Goal: Task Accomplishment & Management: Use online tool/utility

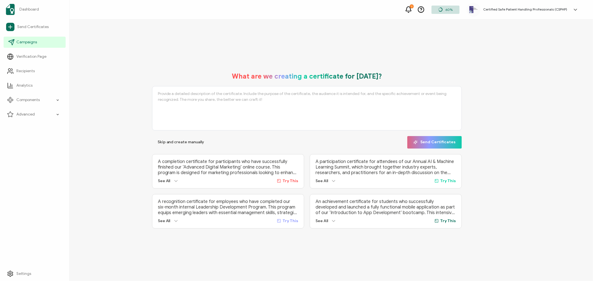
click at [24, 45] on span "Campaigns" at bounding box center [26, 42] width 21 height 6
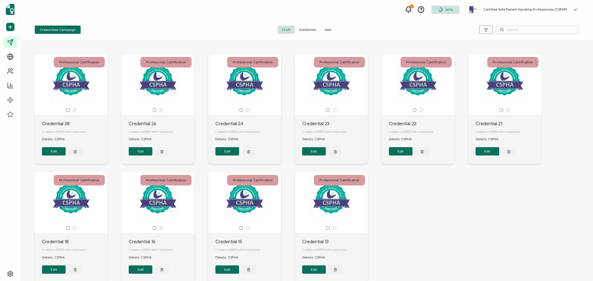
click at [328, 31] on span "Sent" at bounding box center [328, 30] width 16 height 8
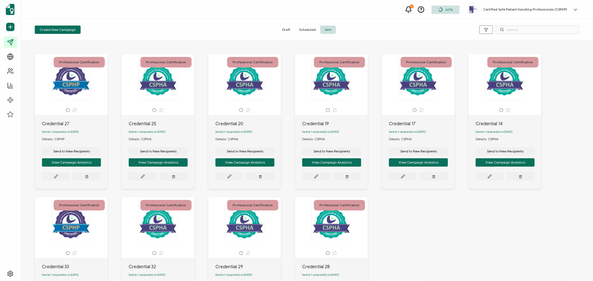
scroll to position [88, 0]
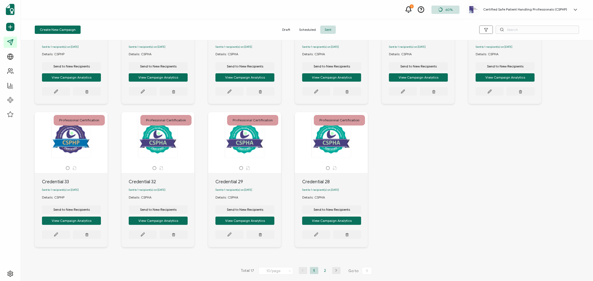
click at [324, 271] on li "2" at bounding box center [325, 271] width 8 height 7
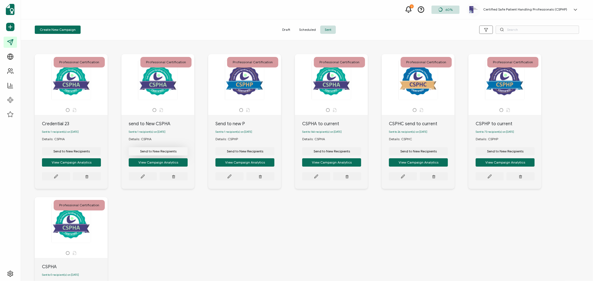
click at [90, 152] on span "Send to New Recipients" at bounding box center [71, 151] width 36 height 3
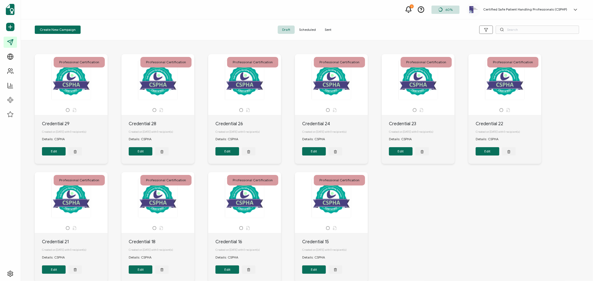
click at [330, 27] on span "Sent" at bounding box center [328, 30] width 16 height 8
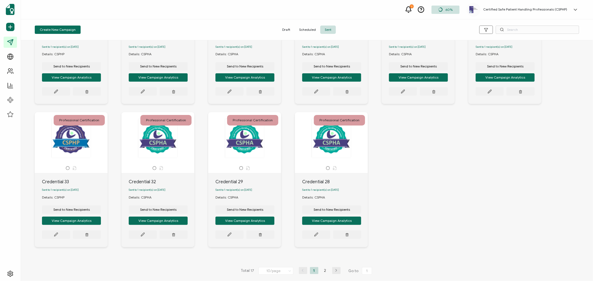
scroll to position [88, 0]
click at [323, 271] on li "2" at bounding box center [325, 271] width 8 height 7
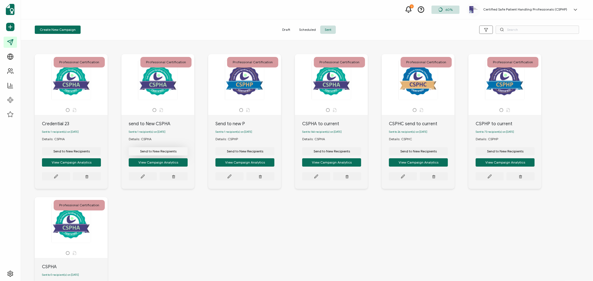
click at [90, 152] on span "Send to New Recipients" at bounding box center [71, 151] width 36 height 3
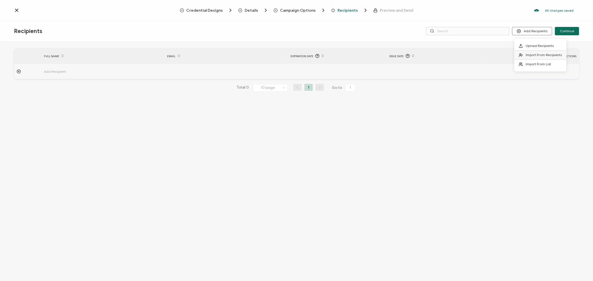
click at [543, 56] on span "Import From Recipients" at bounding box center [544, 55] width 36 height 4
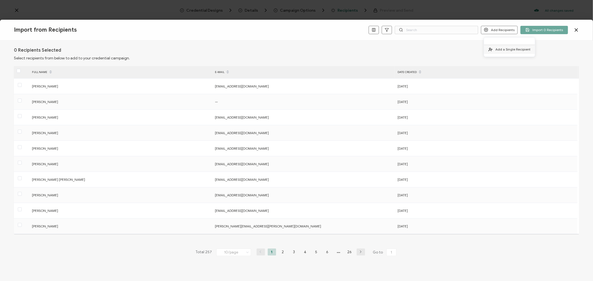
click at [498, 49] on span "Add a Single Recipient" at bounding box center [513, 49] width 35 height 4
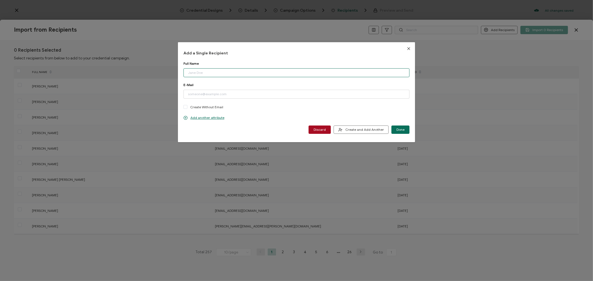
click at [255, 73] on input "dialog" at bounding box center [297, 72] width 226 height 9
type input "[PERSON_NAME][EMAIL_ADDRESS][DOMAIN_NAME]"
drag, startPoint x: 241, startPoint y: 73, endPoint x: 174, endPoint y: 72, distance: 67.0
click at [174, 72] on div "Add a Single Recipient Full Name [PERSON_NAME][EMAIL_ADDRESS][DOMAIN_NAME] Plea…" at bounding box center [296, 140] width 593 height 281
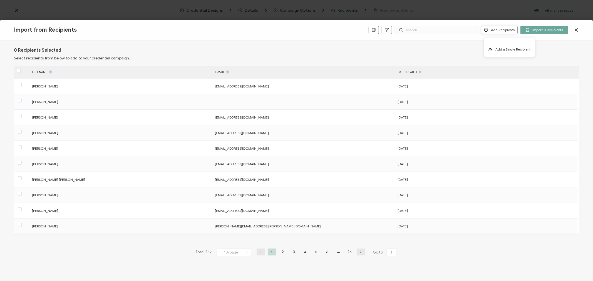
click at [502, 33] on button "Add Recipients" at bounding box center [499, 30] width 37 height 8
click at [501, 48] on span "Add a Single Recipient" at bounding box center [513, 49] width 35 height 4
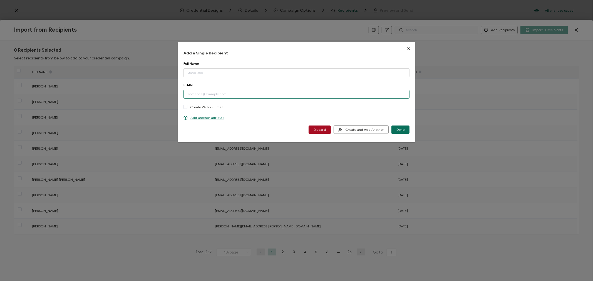
click at [214, 98] on input "dialog" at bounding box center [297, 94] width 226 height 9
click at [226, 69] on input "dialog" at bounding box center [297, 72] width 226 height 9
type input "[PERSON_NAME]"
type input "[PERSON_NAME][EMAIL_ADDRESS][DOMAIN_NAME]"
click at [398, 129] on span "Done" at bounding box center [401, 129] width 8 height 3
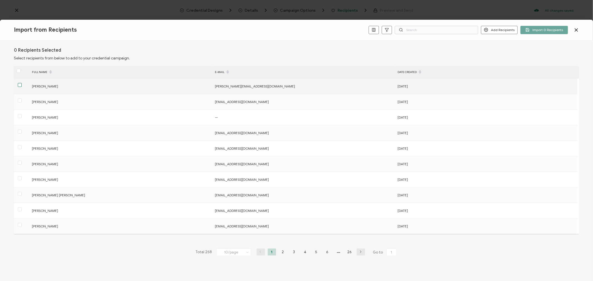
click at [18, 84] on span at bounding box center [20, 85] width 4 height 4
click at [22, 83] on input "checkbox" at bounding box center [22, 83] width 0 height 0
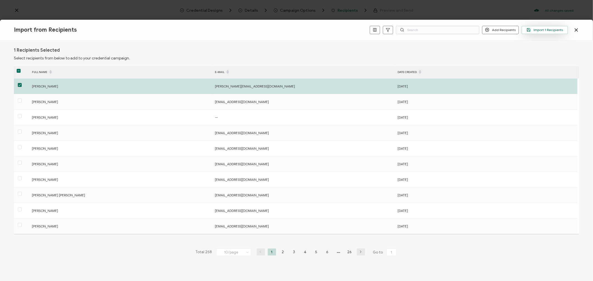
click at [555, 28] on span "Import 1 Recipients" at bounding box center [545, 30] width 36 height 4
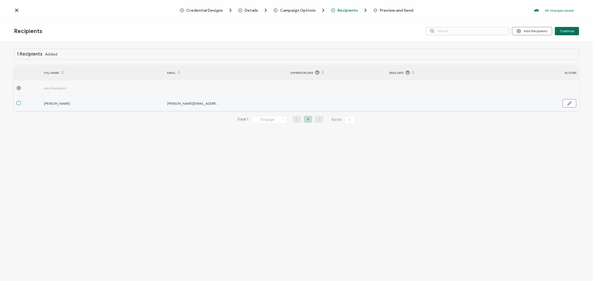
click at [18, 102] on span at bounding box center [19, 103] width 4 height 4
click at [21, 101] on input "checkbox" at bounding box center [21, 101] width 0 height 0
click at [573, 103] on button "button" at bounding box center [570, 103] width 14 height 8
click at [322, 102] on input "text" at bounding box center [315, 103] width 49 height 9
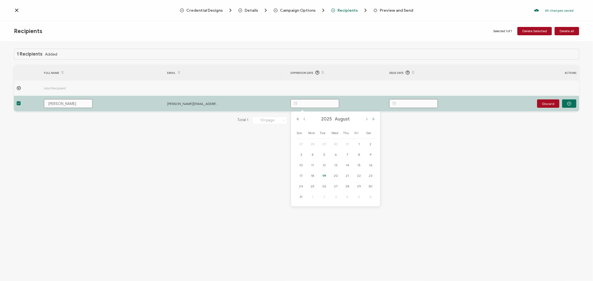
click at [374, 120] on button "Next Year" at bounding box center [373, 119] width 7 height 4
click at [313, 197] on span "31" at bounding box center [313, 197] width 7 height 7
type input "[DATE]"
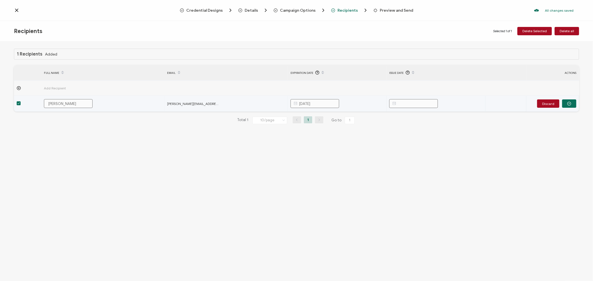
click at [420, 102] on input "text" at bounding box center [413, 103] width 49 height 9
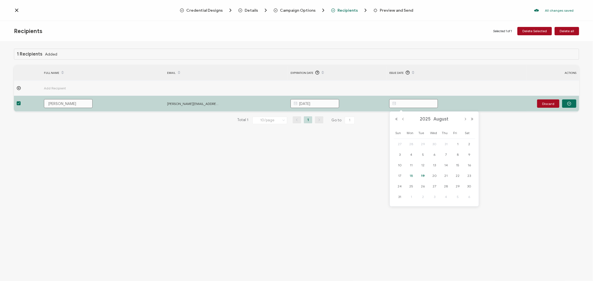
click at [412, 177] on span "18" at bounding box center [411, 176] width 7 height 7
type input "[DATE]"
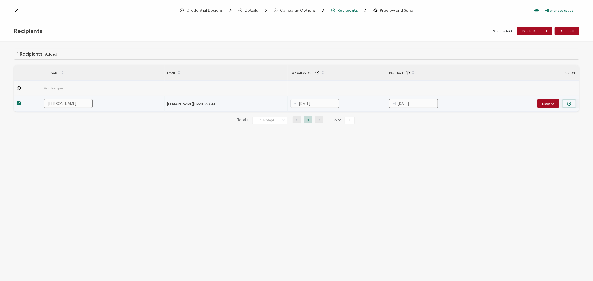
click at [570, 104] on icon "button" at bounding box center [569, 103] width 1 height 1
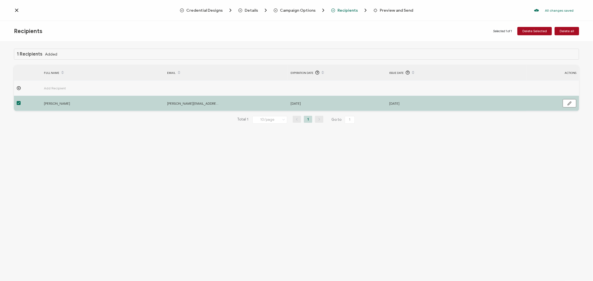
click at [352, 164] on div "1 Recipients Added FULL NAME EMAIL Expiration Date Issue Date ACTIONS Add Recip…" at bounding box center [296, 162] width 593 height 241
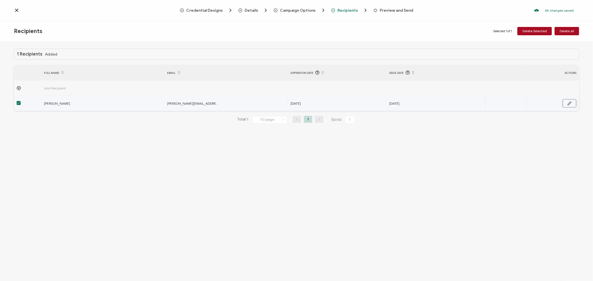
click at [572, 102] on icon "button" at bounding box center [570, 104] width 4 height 4
click at [575, 103] on button "button" at bounding box center [569, 104] width 14 height 8
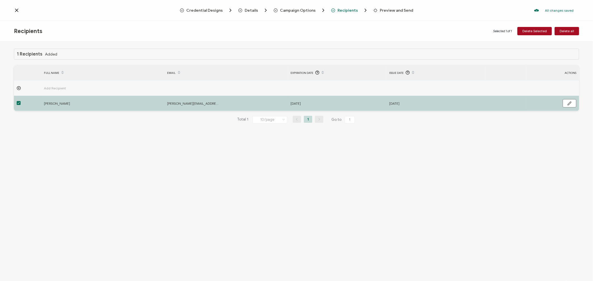
click at [69, 118] on div "Total 1 10/page 10/page 20/page 50/page 100/page 1 Go to 1" at bounding box center [297, 119] width 566 height 9
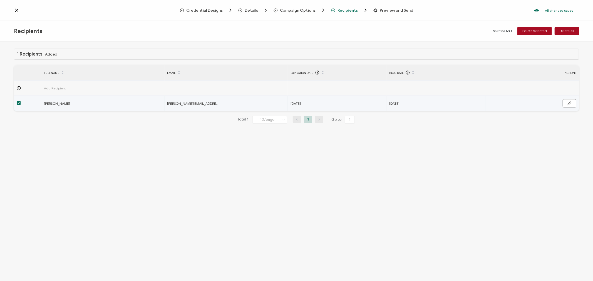
click at [18, 104] on span at bounding box center [19, 103] width 4 height 4
click at [21, 101] on input "checkbox" at bounding box center [21, 101] width 0 height 0
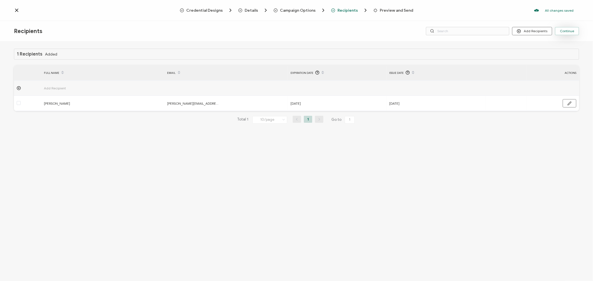
click at [575, 30] on button "Continue" at bounding box center [567, 31] width 24 height 8
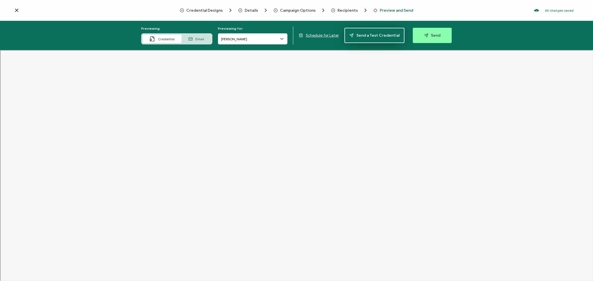
click at [385, 36] on span "Send a Test Credential" at bounding box center [375, 35] width 50 height 4
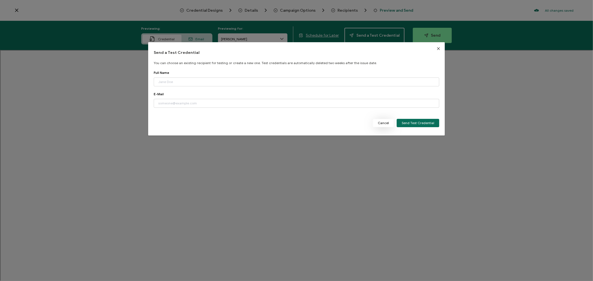
click at [389, 124] on span "Cancel" at bounding box center [383, 123] width 11 height 3
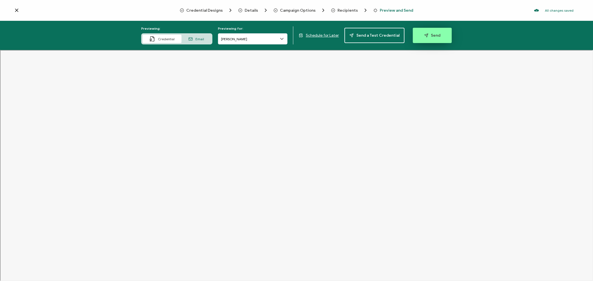
click at [439, 33] on button "Send" at bounding box center [432, 35] width 39 height 15
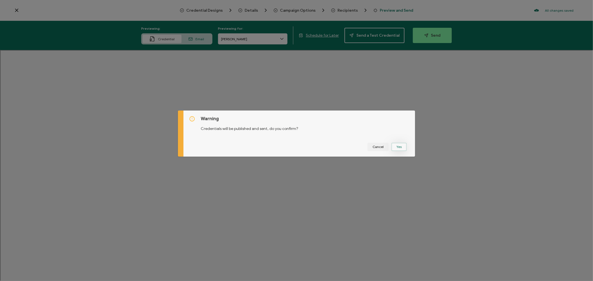
click at [400, 148] on button "Yes" at bounding box center [399, 147] width 15 height 8
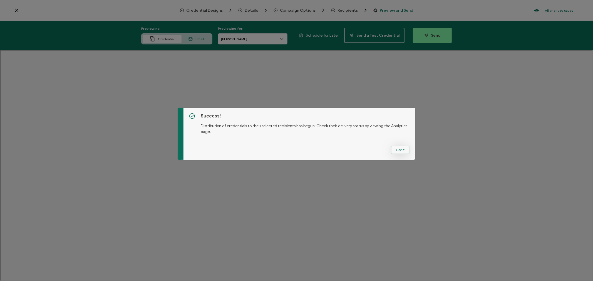
click at [404, 150] on button "Got It" at bounding box center [400, 150] width 19 height 8
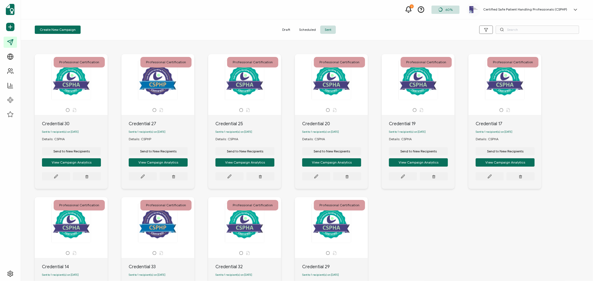
click at [331, 27] on span "Sent" at bounding box center [328, 30] width 16 height 8
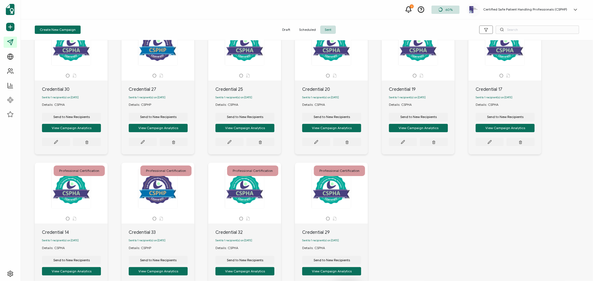
scroll to position [88, 0]
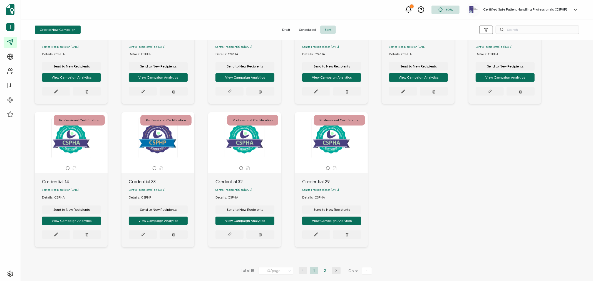
click at [324, 270] on li "2" at bounding box center [325, 271] width 8 height 7
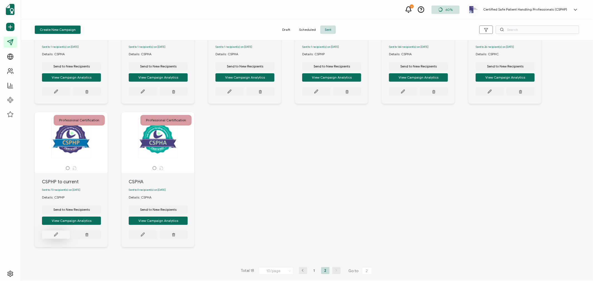
click at [56, 93] on icon at bounding box center [55, 91] width 3 height 3
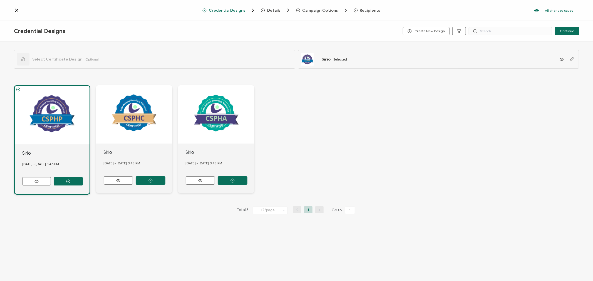
click at [366, 8] on span "Recipients" at bounding box center [370, 10] width 20 height 4
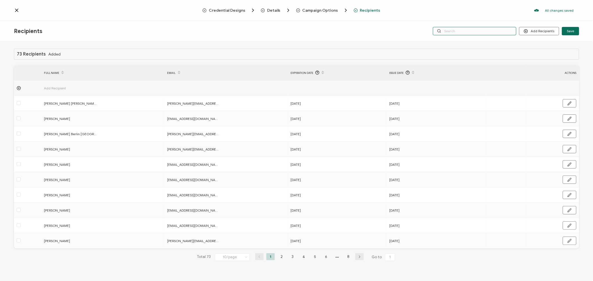
click at [470, 31] on input "text" at bounding box center [474, 31] width 83 height 8
type input "l"
click at [468, 31] on input "l" at bounding box center [474, 31] width 83 height 8
type input "la"
click at [468, 31] on input "la" at bounding box center [474, 31] width 83 height 8
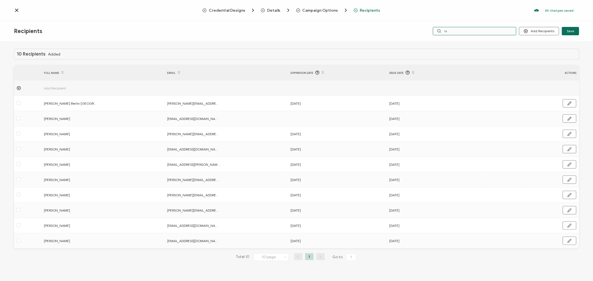
type input "lab"
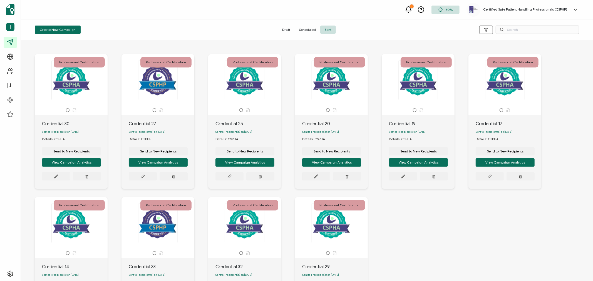
scroll to position [88, 0]
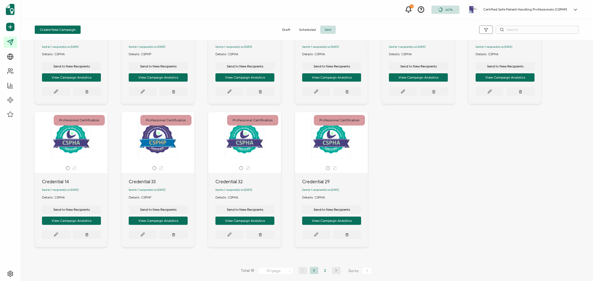
click at [325, 271] on li "2" at bounding box center [325, 271] width 8 height 7
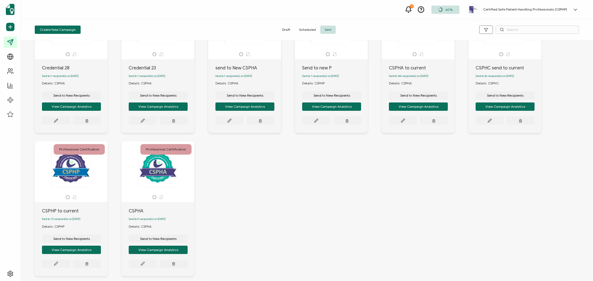
scroll to position [0, 0]
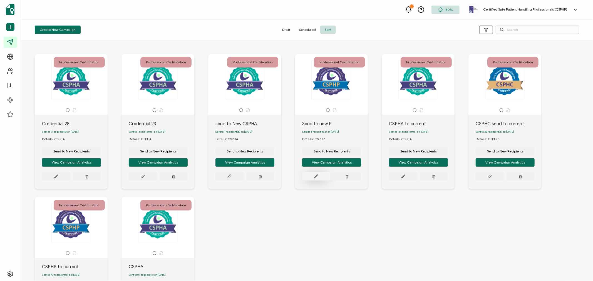
click at [58, 177] on icon at bounding box center [56, 177] width 4 height 4
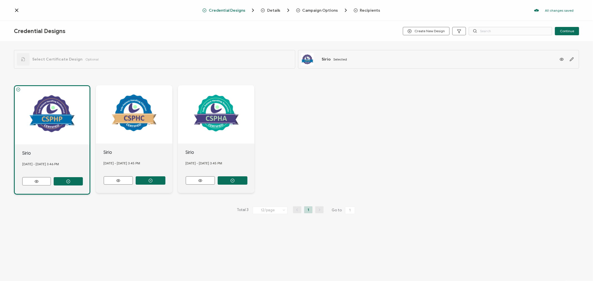
click at [364, 11] on span "Recipients" at bounding box center [370, 10] width 20 height 4
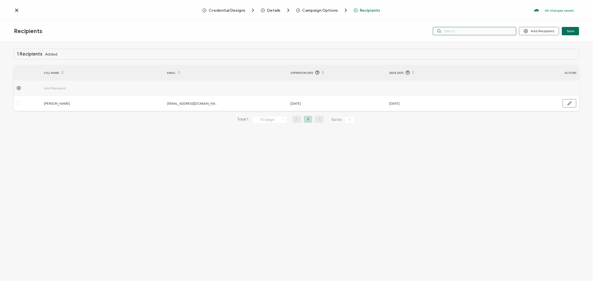
click at [458, 32] on input "text" at bounding box center [474, 31] width 83 height 8
type input "l"
click at [458, 32] on input "l" at bounding box center [474, 31] width 83 height 8
type input "la"
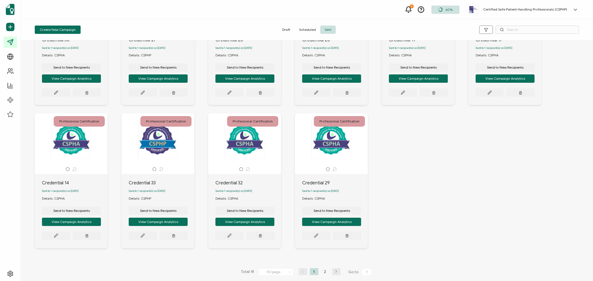
scroll to position [88, 0]
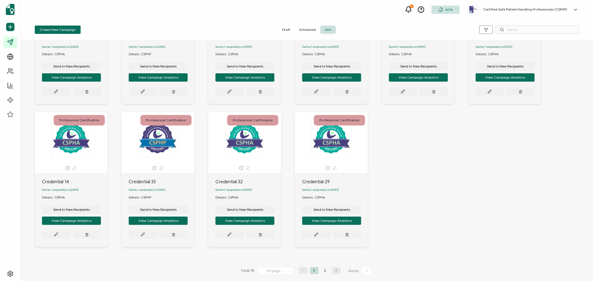
click at [337, 271] on icon "button" at bounding box center [336, 270] width 8 height 3
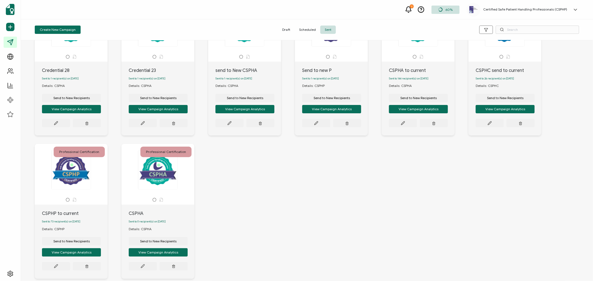
scroll to position [62, 0]
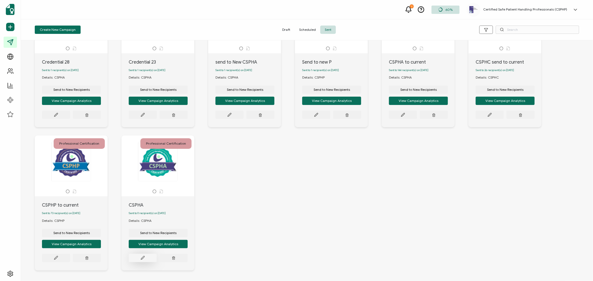
click at [58, 117] on icon at bounding box center [56, 115] width 4 height 4
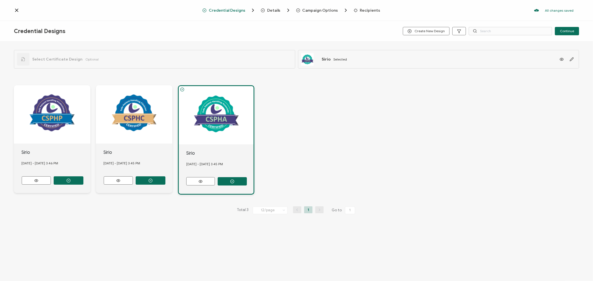
click at [468, 161] on div "Sirio [DATE] - [DATE] 3.46 PM Sirio [DATE] - [DATE] 3.45 PM Sirio [DATE] - [DAT…" at bounding box center [297, 140] width 566 height 132
click at [15, 10] on icon at bounding box center [17, 11] width 6 height 6
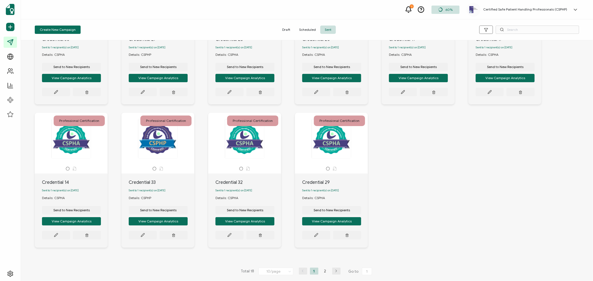
scroll to position [88, 0]
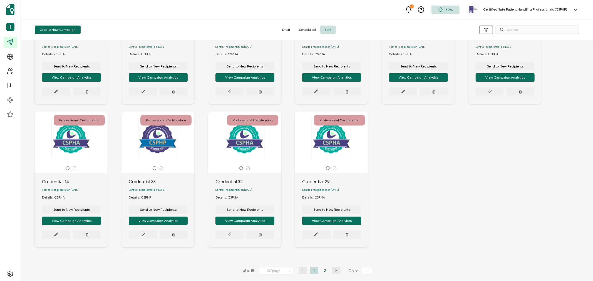
click at [323, 270] on li "2" at bounding box center [325, 271] width 8 height 7
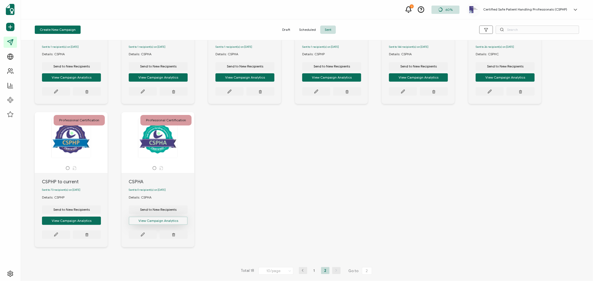
click at [101, 82] on button "View Campaign Analytics" at bounding box center [71, 77] width 59 height 8
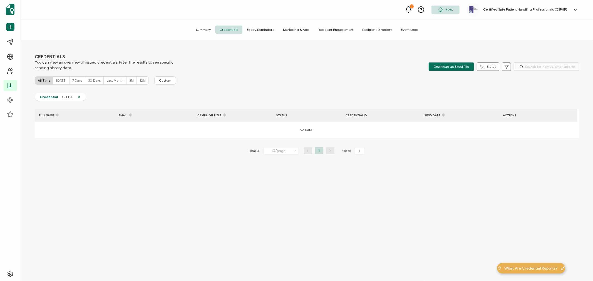
click at [75, 79] on span "7 Days" at bounding box center [77, 80] width 10 height 4
click at [62, 81] on span "[DATE]" at bounding box center [61, 80] width 10 height 4
click at [95, 82] on span "30 Days" at bounding box center [94, 80] width 13 height 4
